Goal: Task Accomplishment & Management: Manage account settings

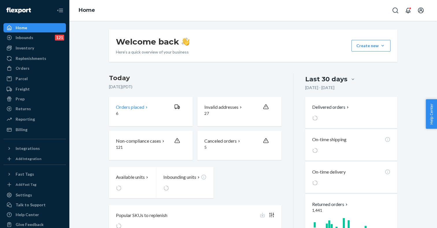
click at [127, 112] on p "6" at bounding box center [143, 113] width 54 height 6
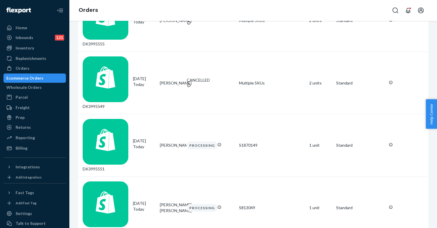
scroll to position [413, 0]
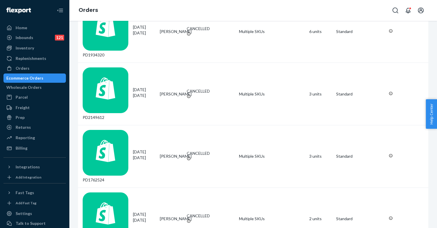
scroll to position [402, 0]
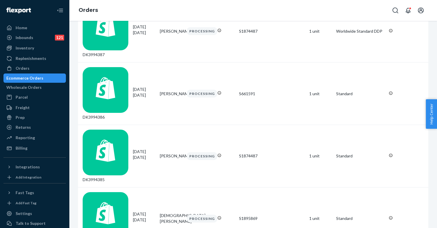
scroll to position [402, 0]
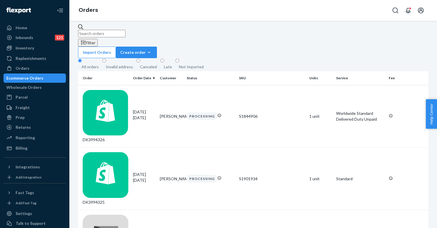
scroll to position [51, 0]
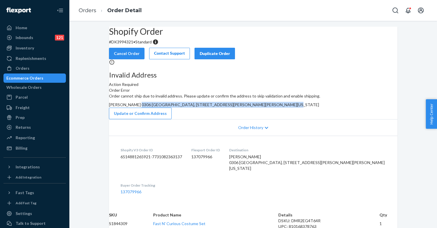
drag, startPoint x: 248, startPoint y: 129, endPoint x: 303, endPoint y: 135, distance: 55.6
click at [303, 107] on span "[PERSON_NAME] 0306 [GEOGRAPHIC_DATA], [STREET_ADDRESS][PERSON_NAME][PERSON_NAME…" at bounding box center [214, 104] width 210 height 5
copy span "0306 [GEOGRAPHIC_DATA], [STREET_ADDRESS][PERSON_NAME][PERSON_NAME][US_STATE]"
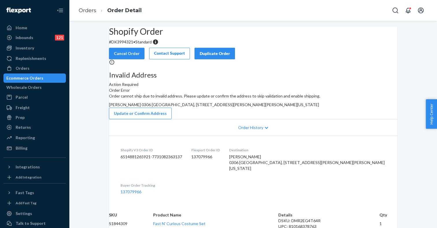
click at [298, 119] on div "Order cannot ship due to invalid address. Please update or confirm the address …" at bounding box center [253, 106] width 289 height 26
click at [172, 119] on button "Update or Confirm Address" at bounding box center [140, 114] width 63 height 12
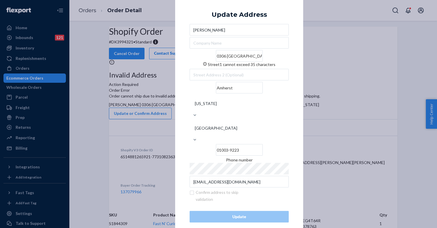
drag, startPoint x: 202, startPoint y: 72, endPoint x: 196, endPoint y: 72, distance: 6.4
paste input "306"
click at [193, 80] on input "306" at bounding box center [239, 75] width 99 height 12
type input "#0306"
drag, startPoint x: 204, startPoint y: 72, endPoint x: 191, endPoint y: 73, distance: 12.7
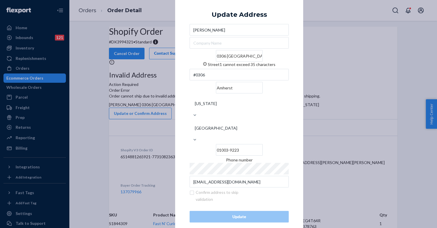
click at [216, 62] on input "0306 [GEOGRAPHIC_DATA], [STREET_ADDRESS][PERSON_NAME][PERSON_NAME]" at bounding box center [239, 56] width 47 height 12
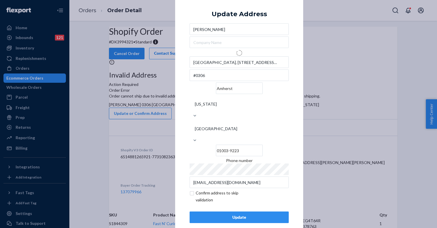
type input "[STREET_ADDRESS][PERSON_NAME][PERSON_NAME]"
type input "01003"
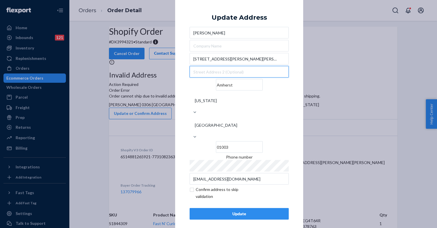
click at [202, 77] on input "text" at bounding box center [239, 72] width 99 height 12
paste input "306"
click at [193, 77] on input "306" at bounding box center [239, 72] width 99 height 12
click at [215, 77] on input "0306" at bounding box center [239, 72] width 99 height 12
paste input "Van Meter Hall"
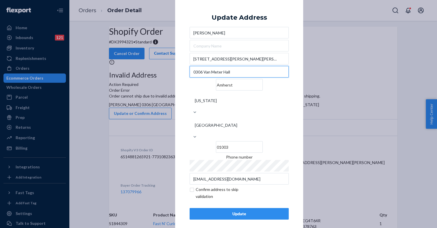
type input "0306 Van Meter Hall"
click at [180, 130] on div "× Update Address [PERSON_NAME] [STREET_ADDRESS][PERSON_NAME][PERSON_NAME][US_ST…" at bounding box center [239, 114] width 128 height 240
click at [222, 211] on div "Update" at bounding box center [239, 214] width 89 height 6
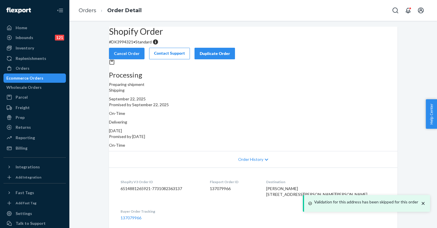
click at [95, 100] on div "Shopify Order # DK3994321 • Standard Cancel Order Contact Support Duplicate Ord…" at bounding box center [253, 141] width 368 height 229
click at [38, 37] on div "Inbounds 121" at bounding box center [34, 38] width 61 height 8
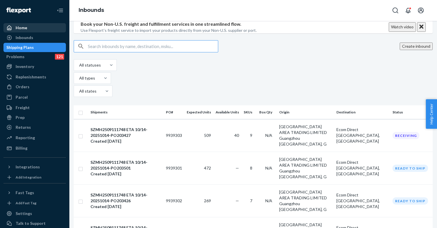
click at [36, 28] on div "Home" at bounding box center [34, 28] width 61 height 8
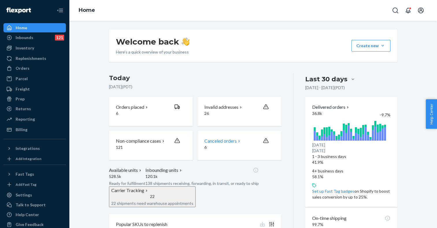
click at [227, 144] on p "Canceled orders" at bounding box center [220, 141] width 32 height 7
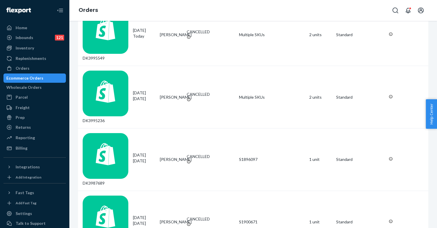
scroll to position [405, 0]
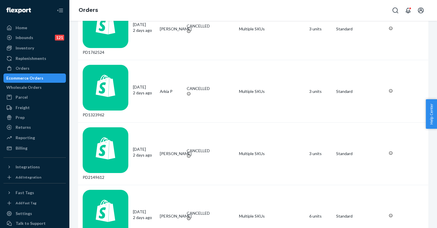
scroll to position [410, 0]
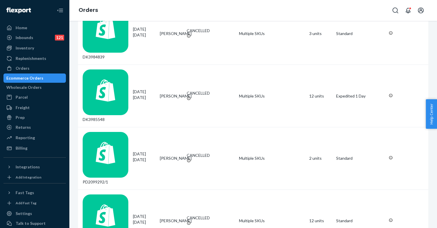
scroll to position [405, 0]
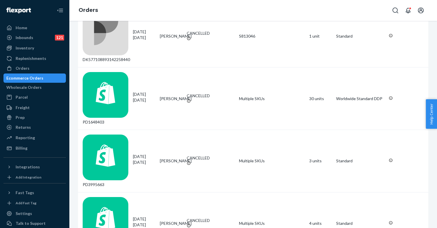
scroll to position [403, 0]
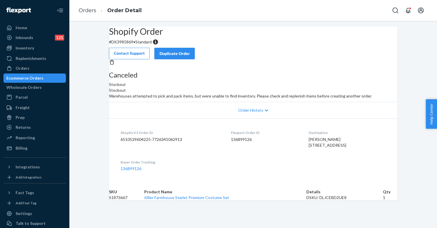
scroll to position [37, 0]
click at [215, 200] on link "Killer Farmhouse Starlet Premium Costume Set" at bounding box center [186, 197] width 85 height 5
